Goal: Task Accomplishment & Management: Manage account settings

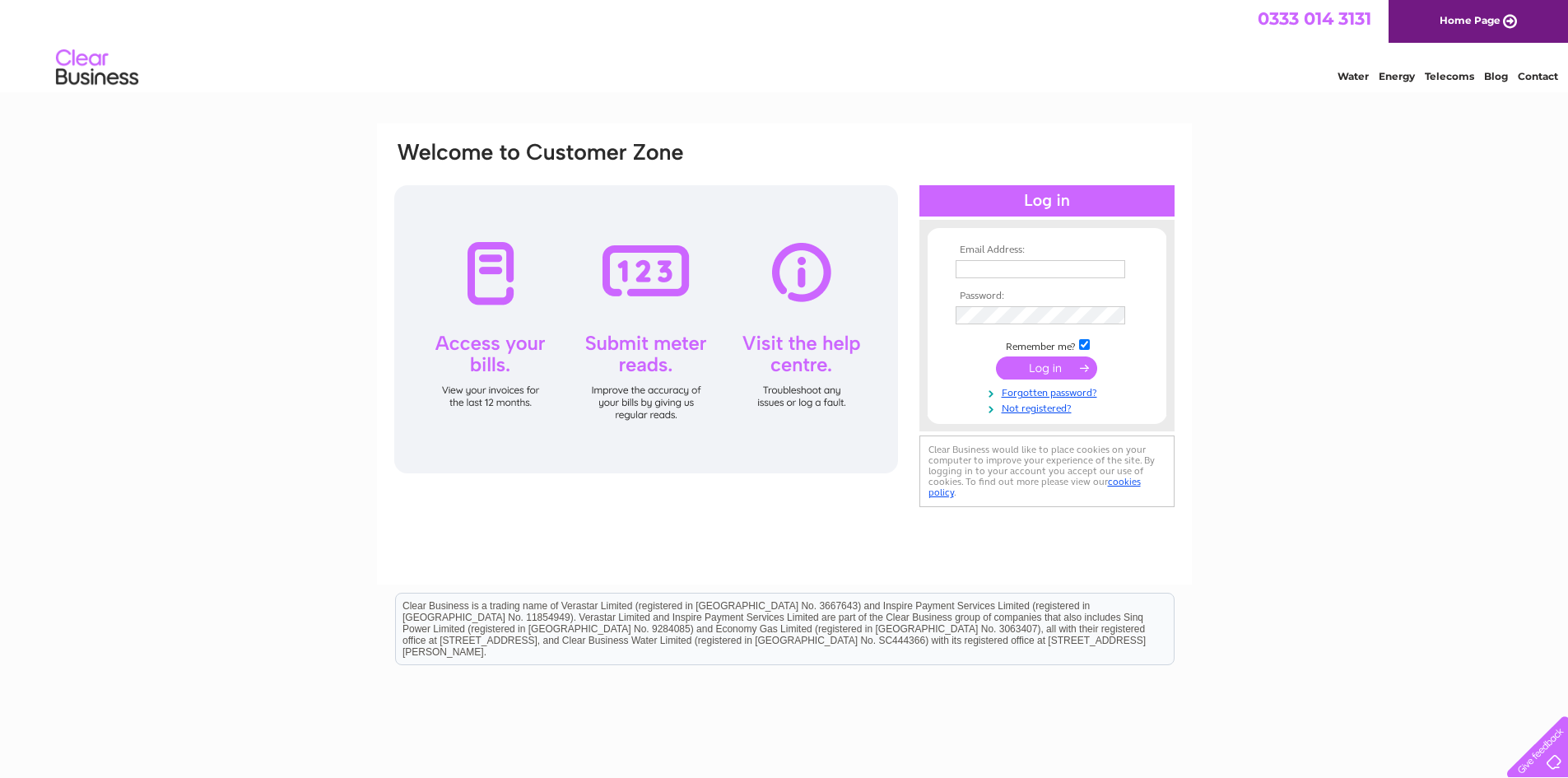
type input "[EMAIL_ADDRESS][DOMAIN_NAME]"
click at [1042, 368] on input "submit" at bounding box center [1047, 368] width 101 height 23
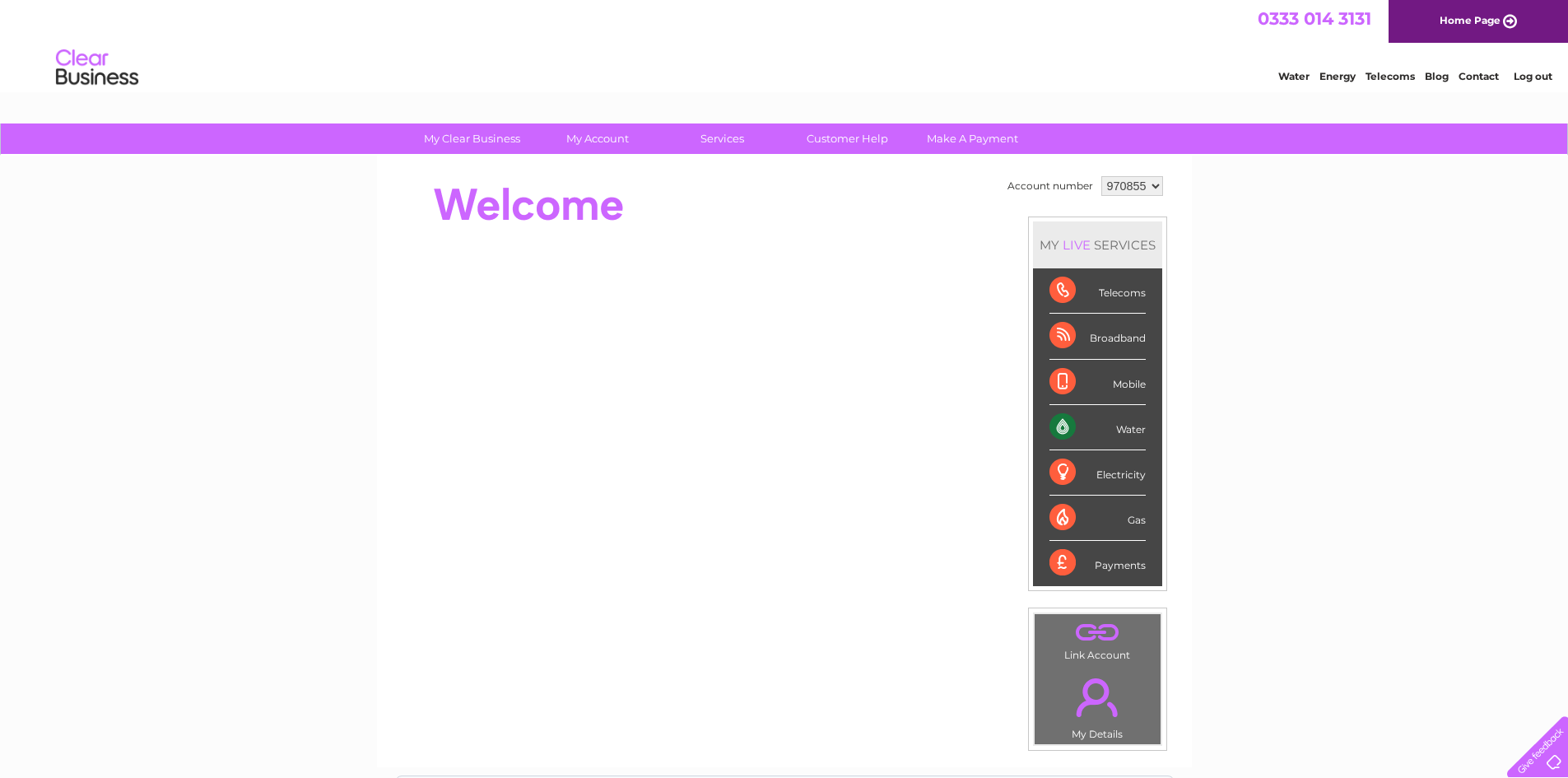
click at [1130, 432] on div "Water" at bounding box center [1097, 427] width 96 height 45
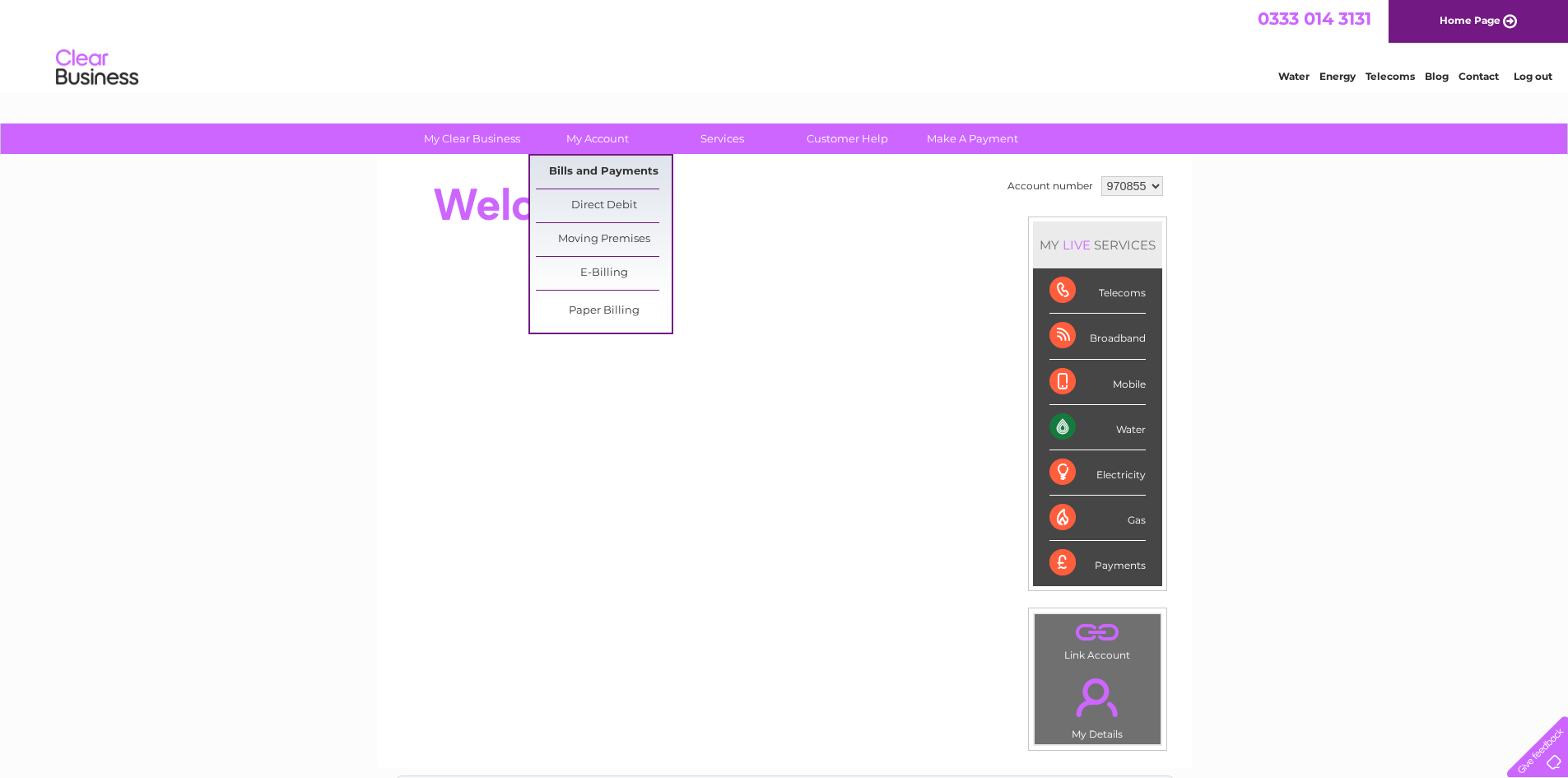
click at [588, 176] on link "Bills and Payments" at bounding box center [604, 172] width 136 height 33
click at [595, 170] on link "Bills and Payments" at bounding box center [604, 172] width 136 height 33
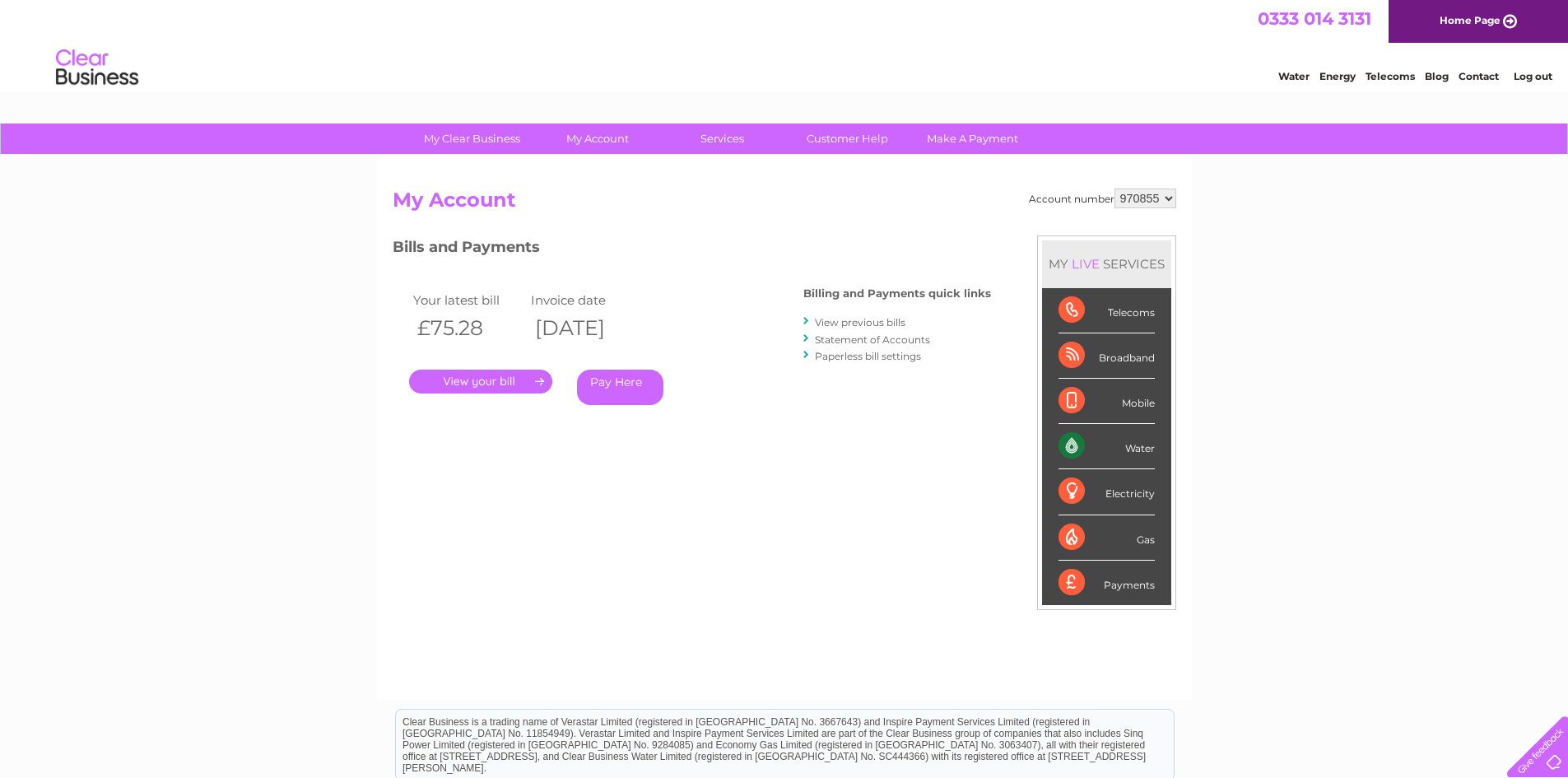
click at [536, 380] on link "." at bounding box center [481, 381] width 143 height 24
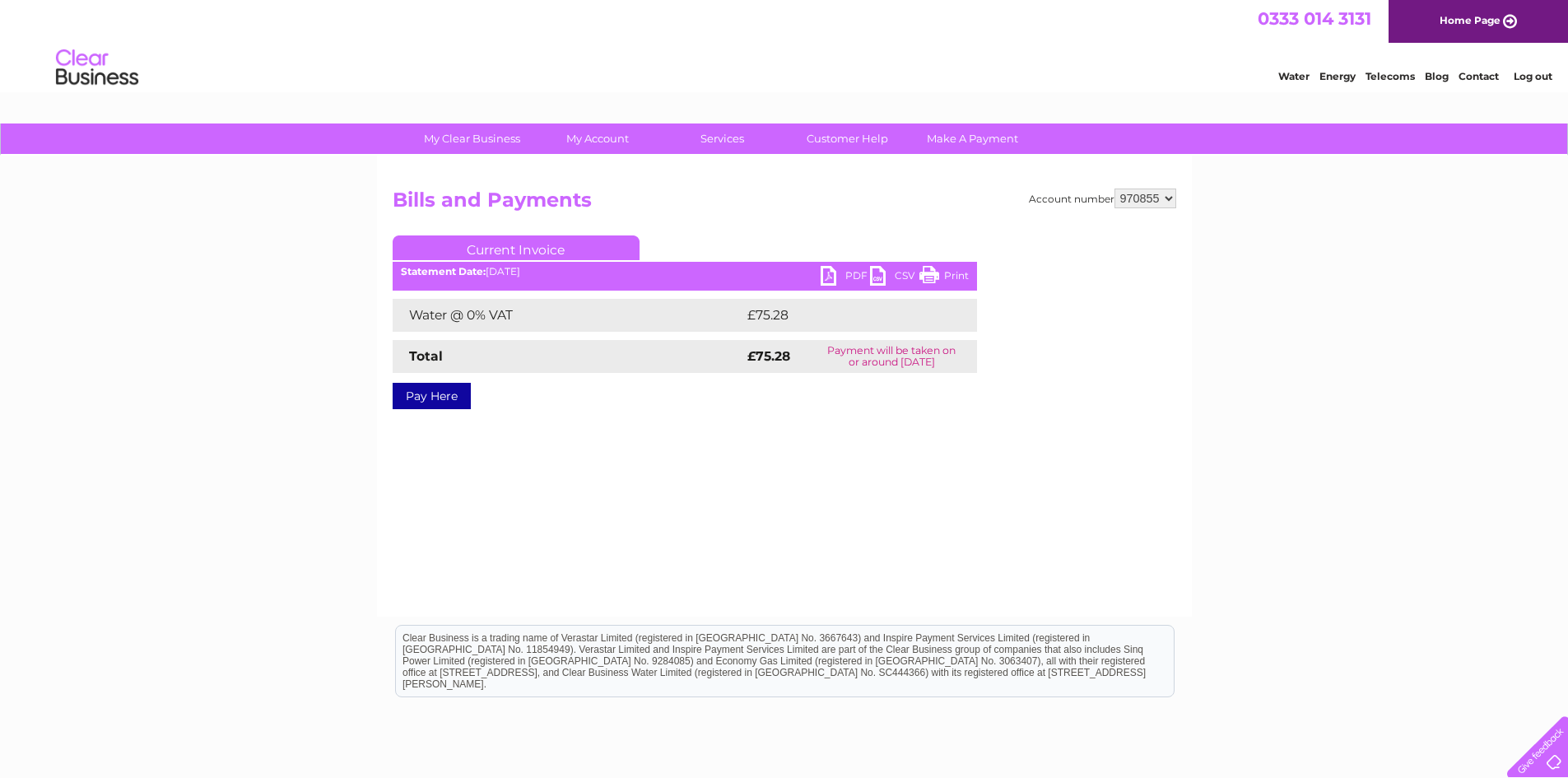
click at [833, 276] on link "PDF" at bounding box center [846, 278] width 50 height 24
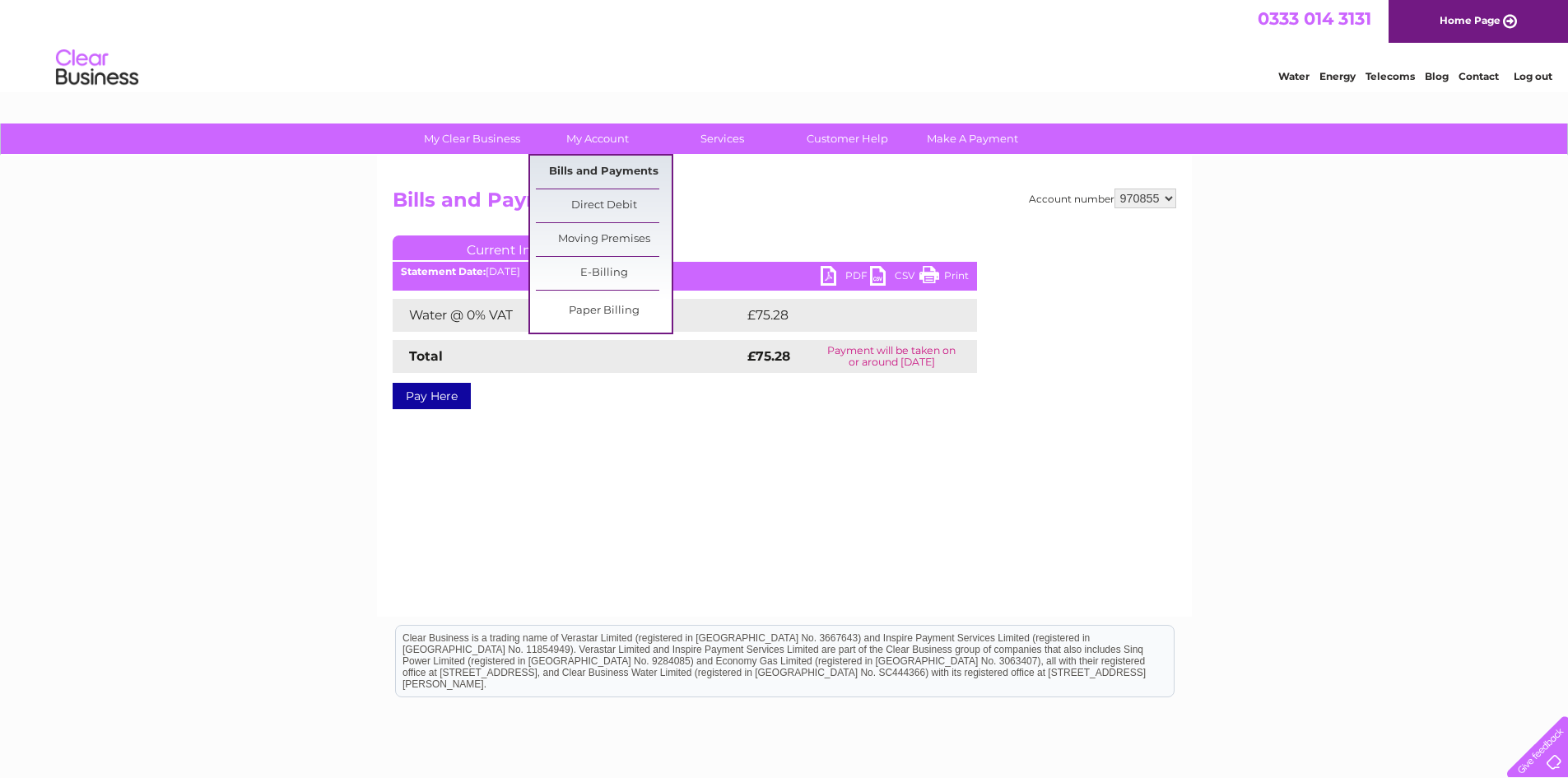
click at [604, 168] on link "Bills and Payments" at bounding box center [604, 172] width 136 height 33
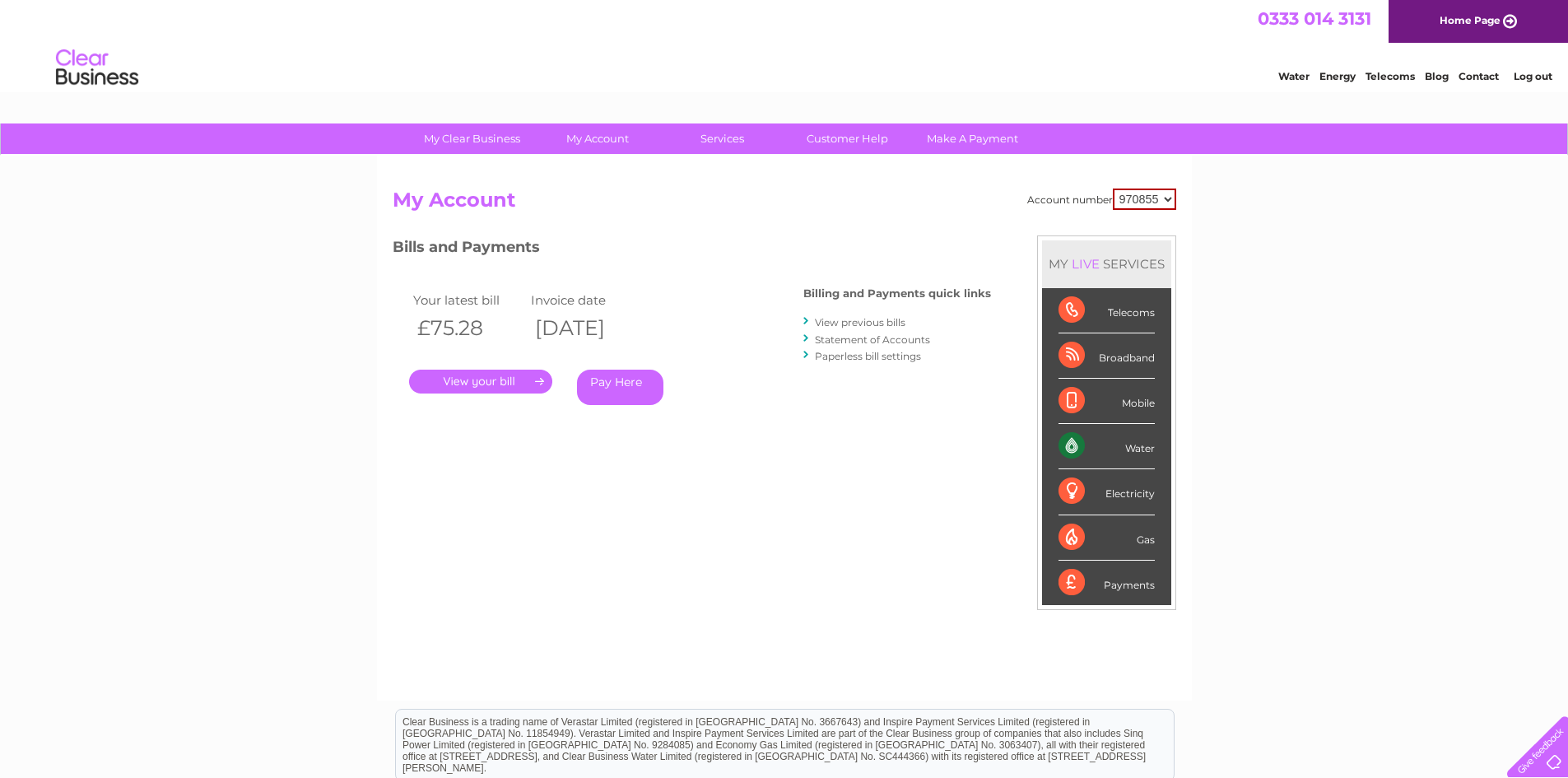
click at [1171, 201] on select "970855 970858" at bounding box center [1144, 199] width 63 height 22
select select "970858"
click at [1113, 188] on select "970855 970858" at bounding box center [1144, 199] width 63 height 22
click at [484, 382] on link "." at bounding box center [481, 381] width 143 height 24
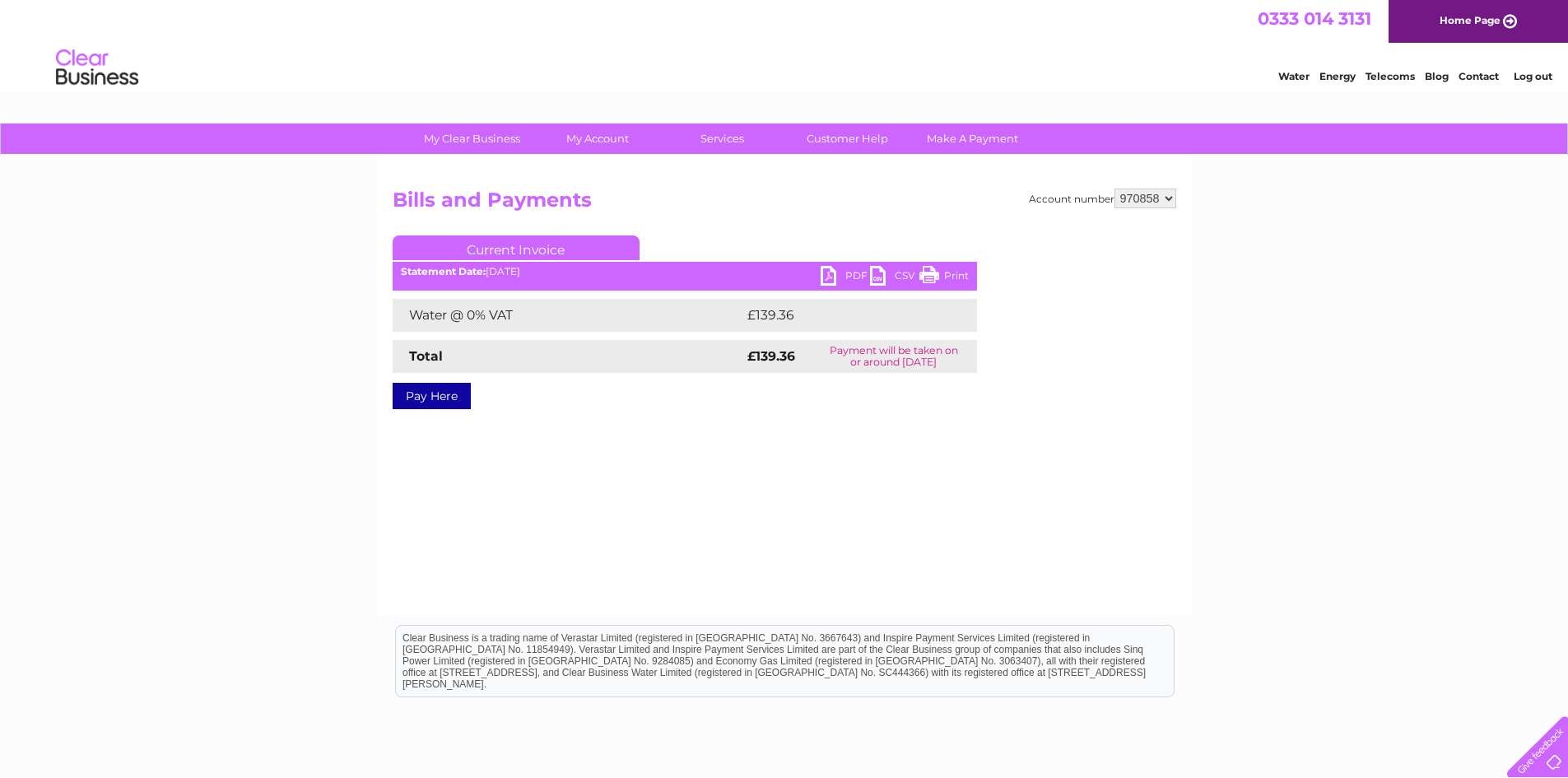
click at [827, 281] on link "PDF" at bounding box center [846, 278] width 50 height 24
